Goal: Find specific page/section: Find specific page/section

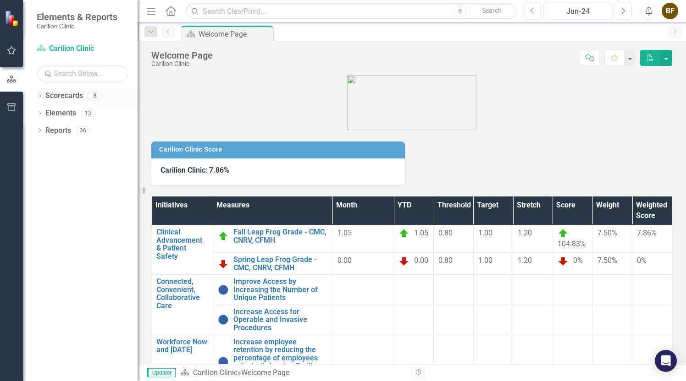
click at [44, 97] on div "Dropdown Scorecards 8" at bounding box center [87, 96] width 101 height 17
click at [41, 95] on icon "Dropdown" at bounding box center [40, 96] width 6 height 5
click at [70, 132] on link "[MEDICAL_DATA]" at bounding box center [93, 131] width 87 height 11
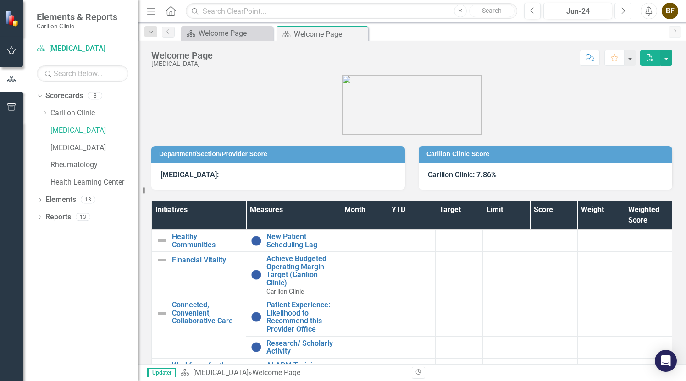
click at [623, 8] on icon "Next" at bounding box center [622, 11] width 5 height 8
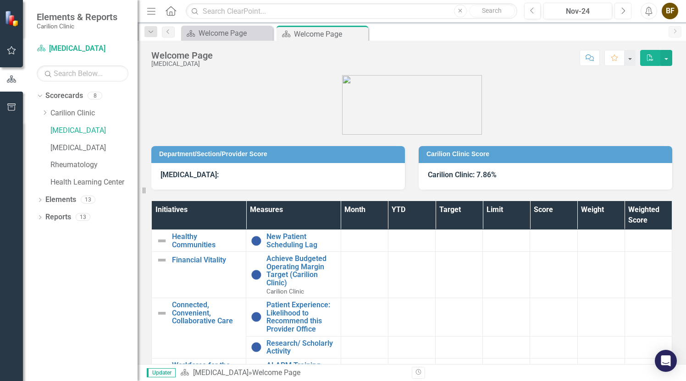
click at [623, 8] on icon "Next" at bounding box center [622, 11] width 5 height 8
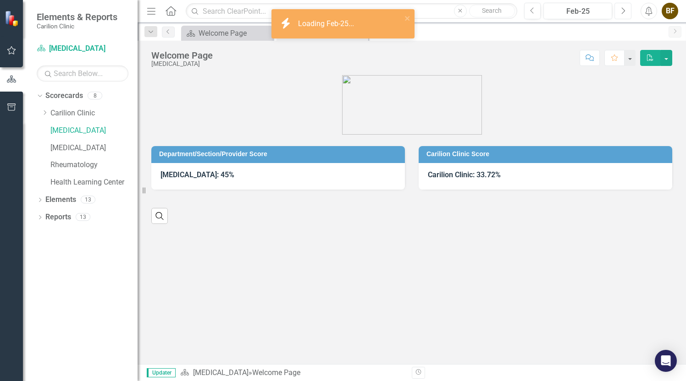
click at [623, 8] on icon "Next" at bounding box center [622, 11] width 5 height 8
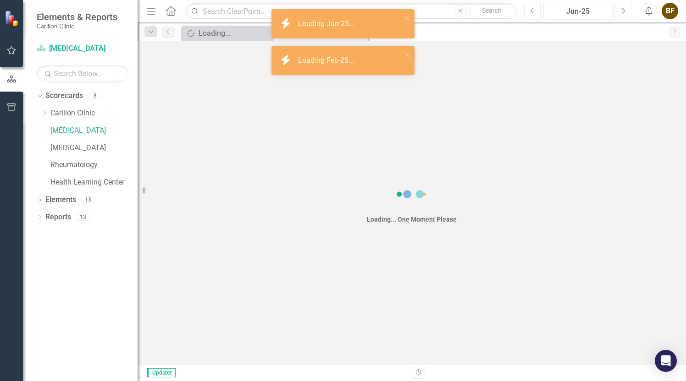
click at [623, 8] on icon "Next" at bounding box center [622, 11] width 5 height 8
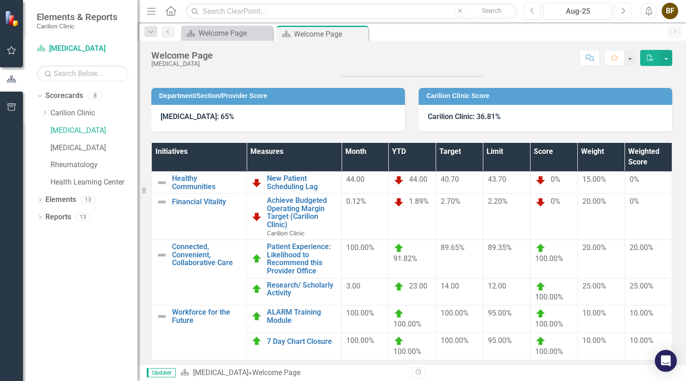
scroll to position [79, 0]
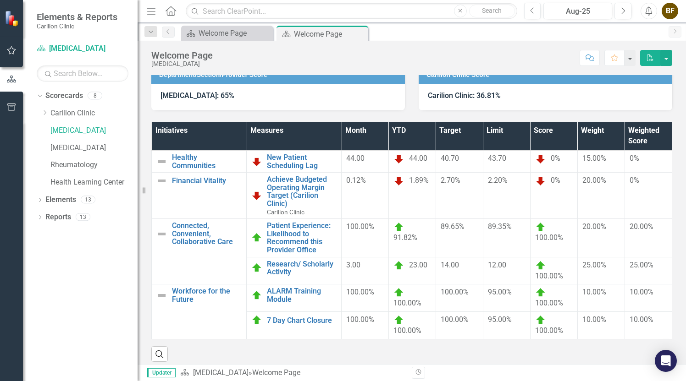
click at [470, 141] on th "Target" at bounding box center [458, 136] width 47 height 28
